Goal: Information Seeking & Learning: Learn about a topic

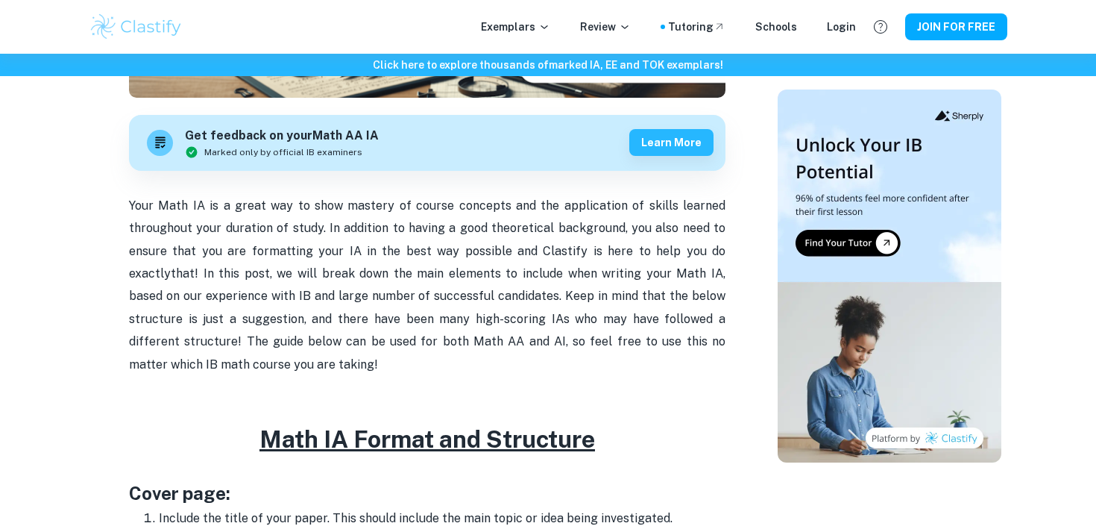
scroll to position [415, 0]
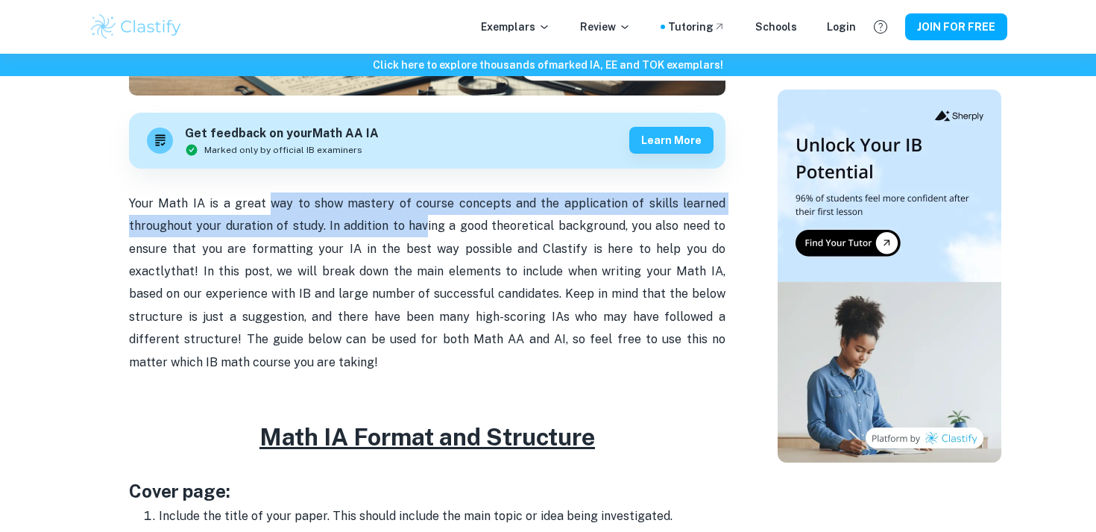
drag, startPoint x: 275, startPoint y: 192, endPoint x: 412, endPoint y: 224, distance: 140.8
click at [426, 222] on p "Your Math IA is a great way to show mastery of course concepts and the applicat…" at bounding box center [427, 282] width 597 height 181
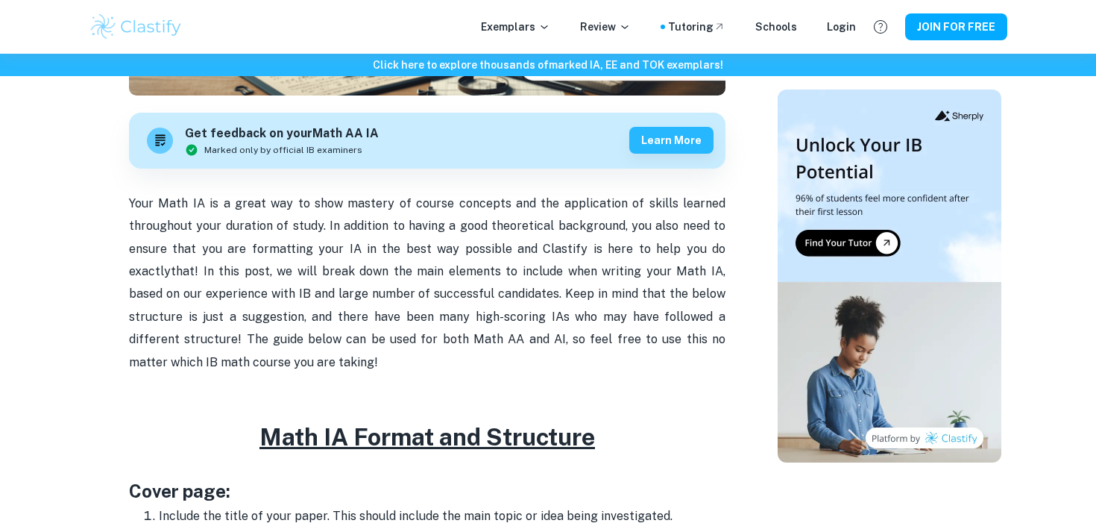
click at [447, 242] on p "Your Math IA is a great way to show mastery of course concepts and the applicat…" at bounding box center [427, 282] width 597 height 181
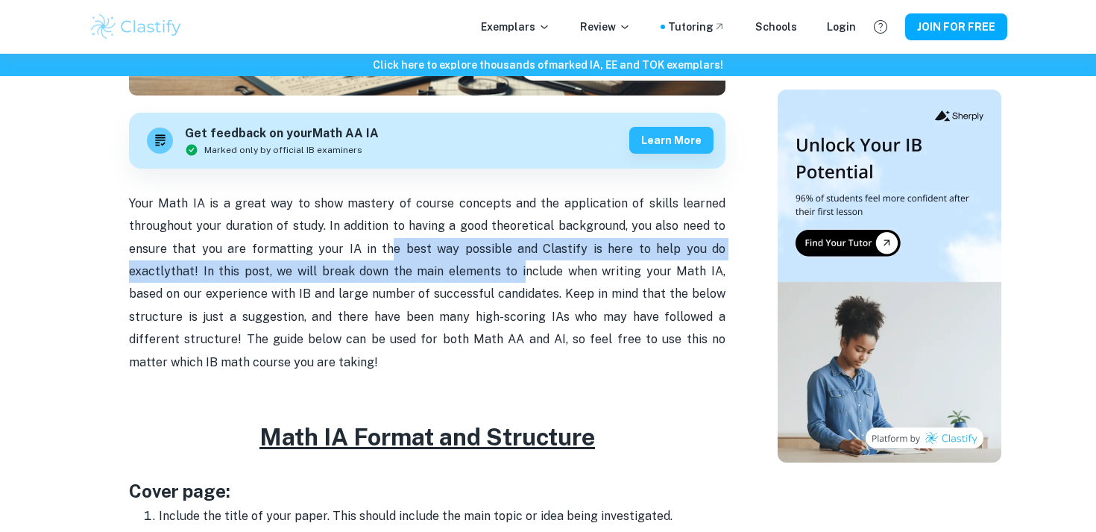
drag, startPoint x: 377, startPoint y: 241, endPoint x: 491, endPoint y: 331, distance: 144.9
click at [483, 309] on p "Your Math IA is a great way to show mastery of course concepts and the applicat…" at bounding box center [427, 282] width 597 height 181
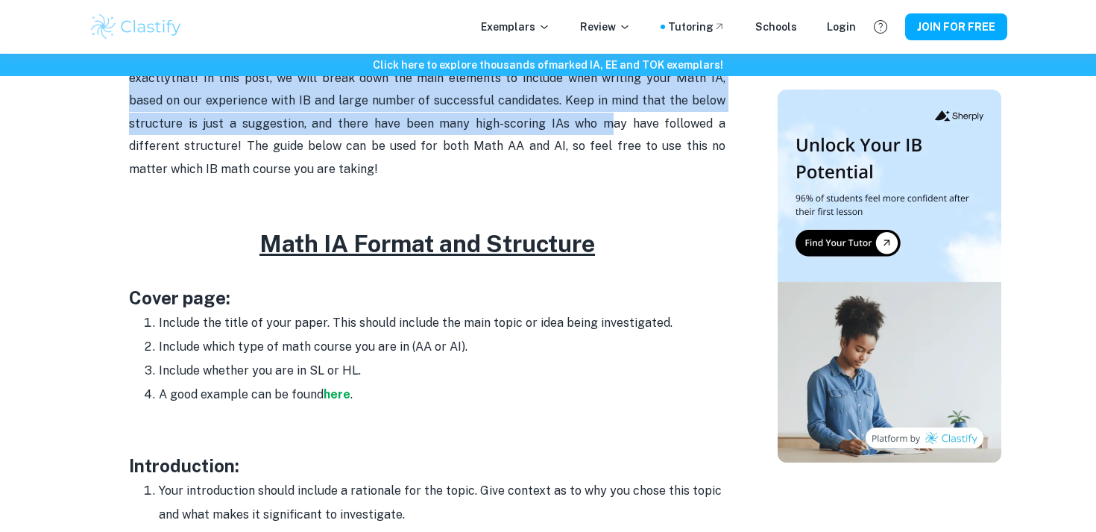
scroll to position [614, 0]
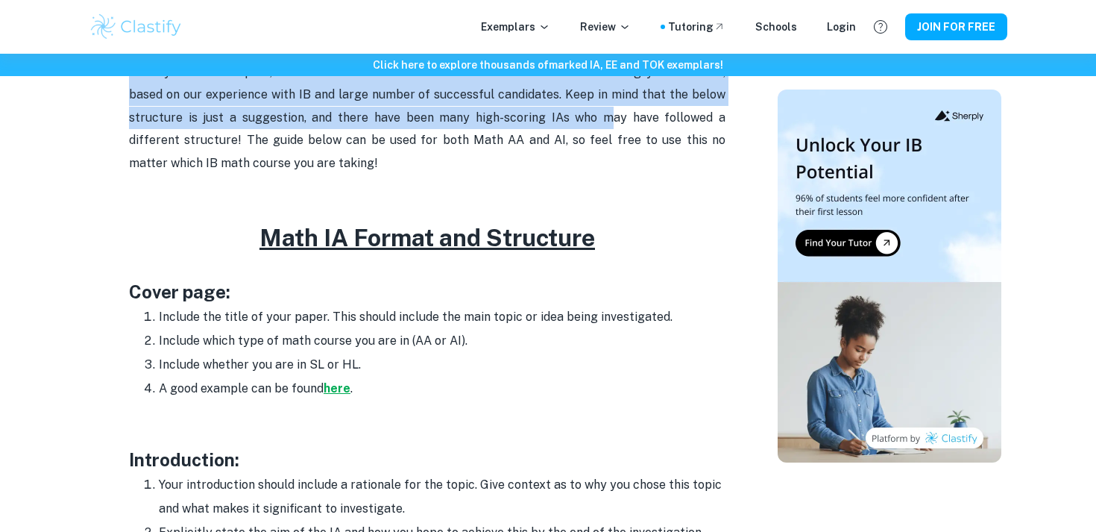
click at [335, 386] on strong "here" at bounding box center [337, 388] width 27 height 14
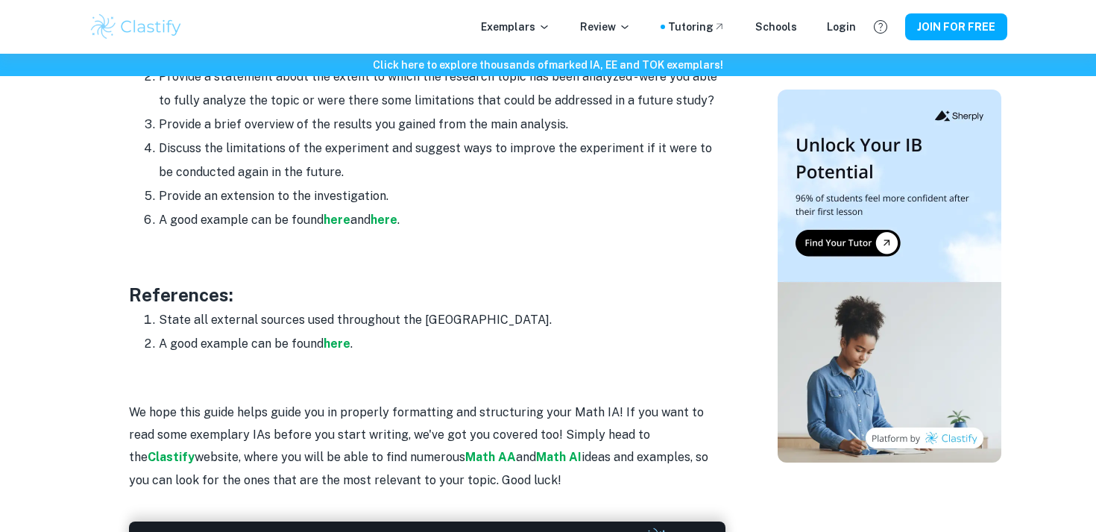
scroll to position [2189, 0]
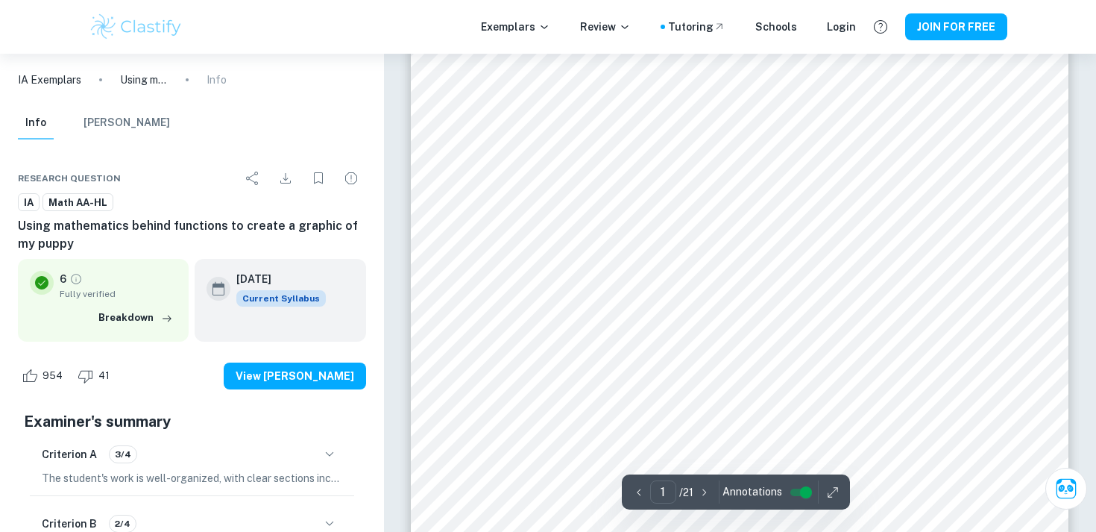
scroll to position [151, 0]
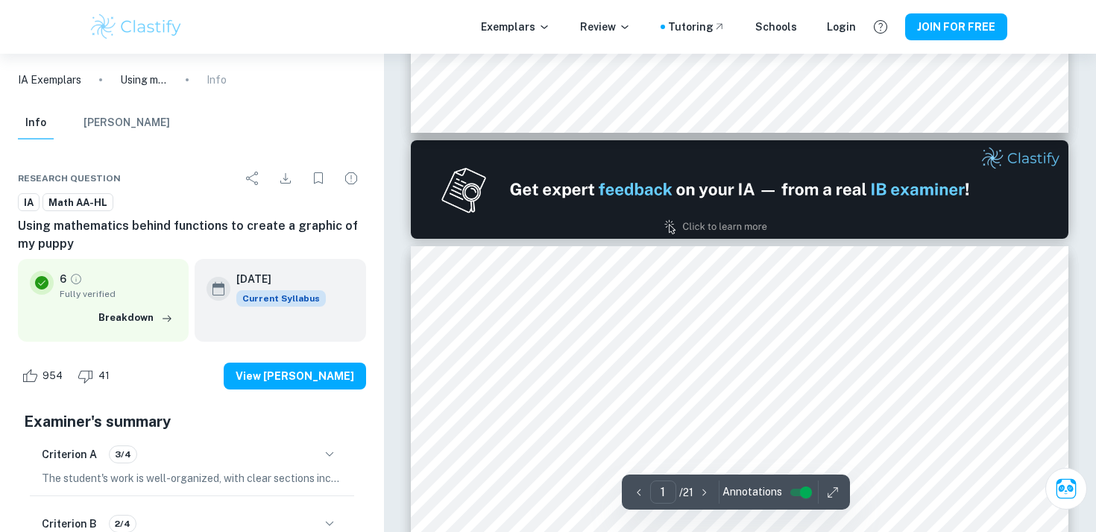
type input "2"
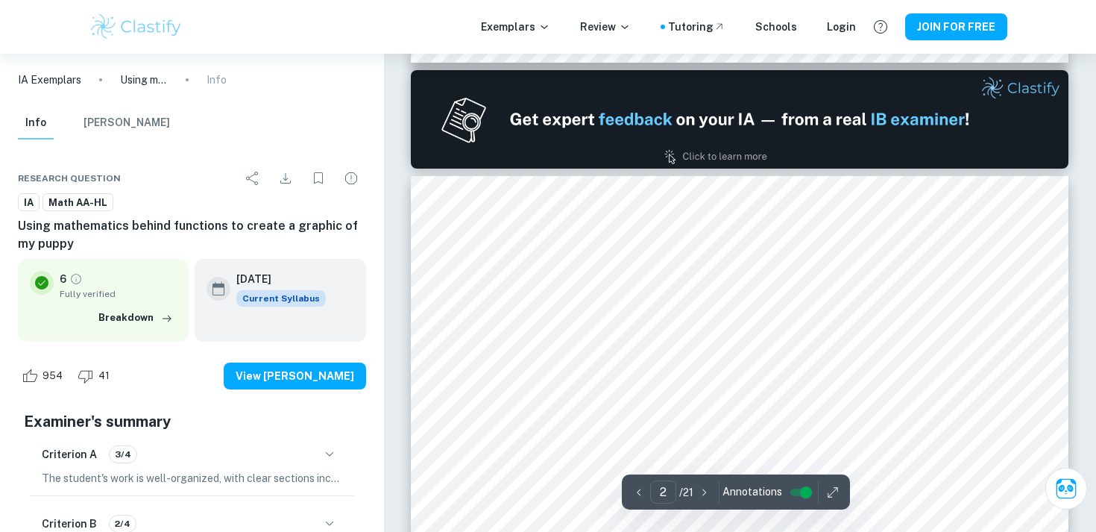
scroll to position [938, 0]
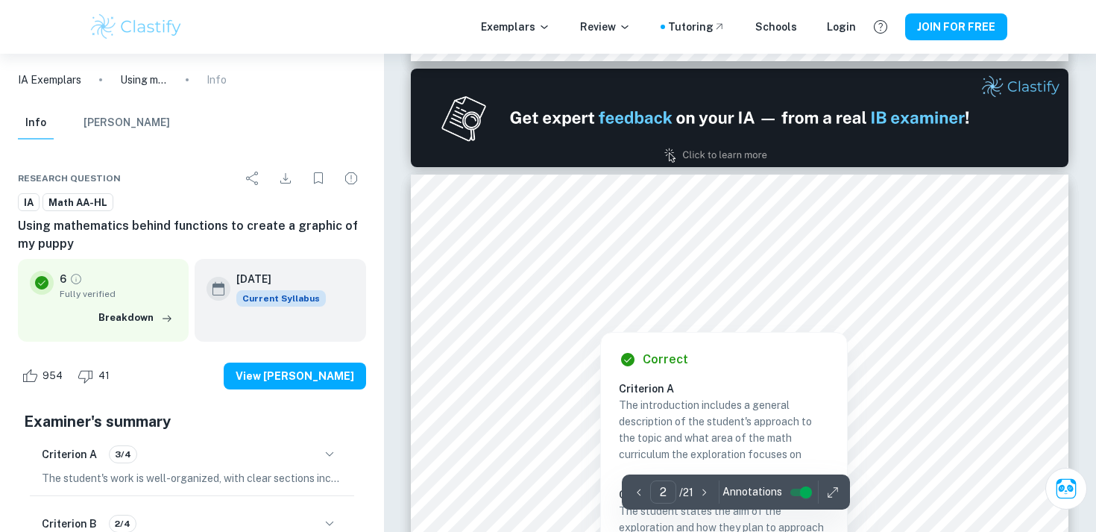
click at [582, 324] on div at bounding box center [601, 321] width 104 height 13
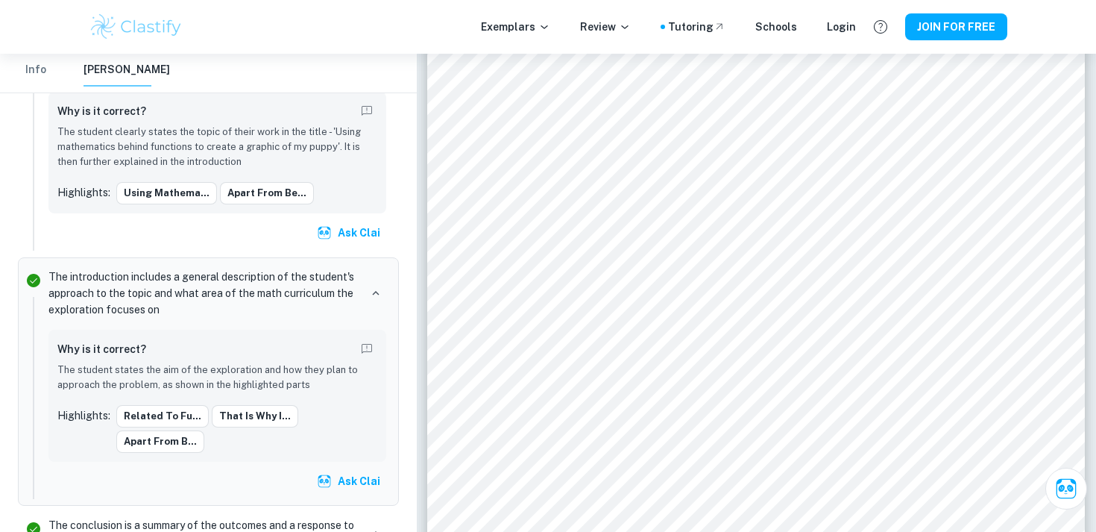
scroll to position [1195, 0]
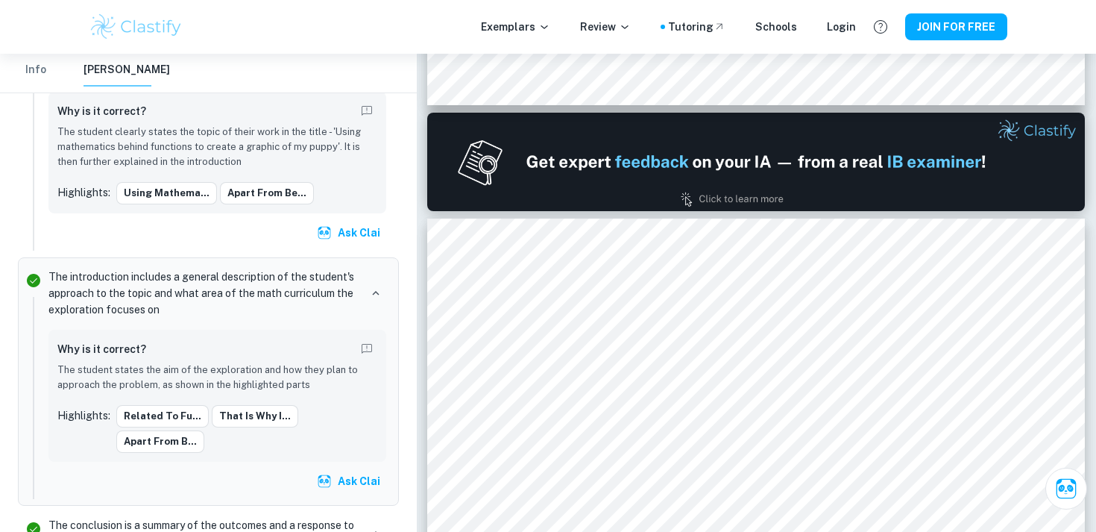
type input "1"
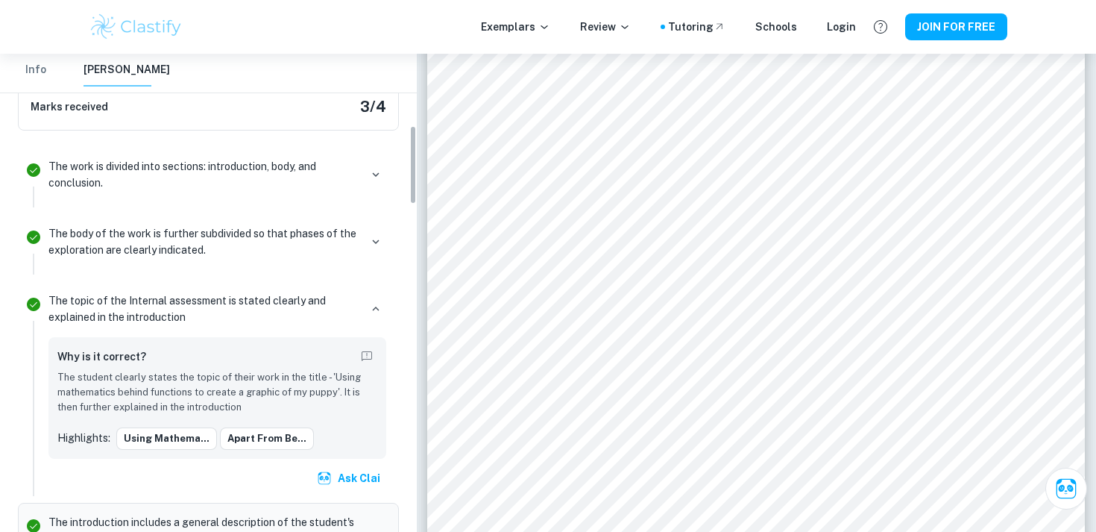
scroll to position [248, 0]
